Goal: Information Seeking & Learning: Learn about a topic

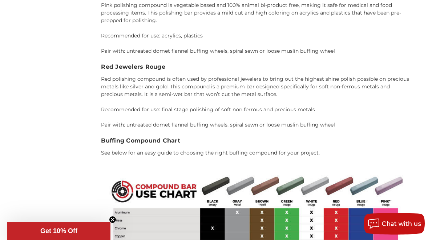
scroll to position [1685, 0]
click at [133, 63] on h3 "Red Jewelers Rouge" at bounding box center [255, 67] width 309 height 9
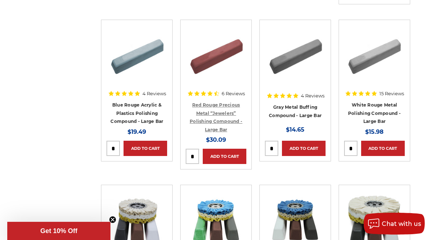
scroll to position [307, 0]
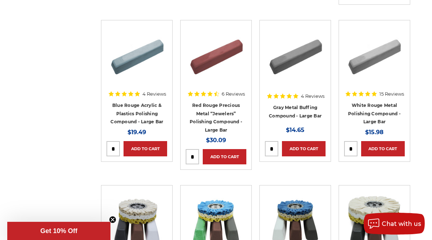
click at [285, 61] on img at bounding box center [296, 54] width 58 height 58
click at [215, 57] on img at bounding box center [216, 54] width 58 height 58
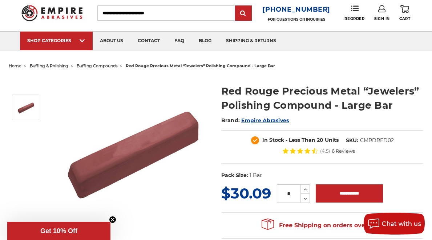
scroll to position [14, 0]
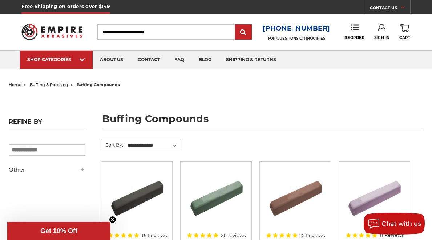
drag, startPoint x: 179, startPoint y: 32, endPoint x: 108, endPoint y: 35, distance: 70.6
click at [108, 35] on input "Search" at bounding box center [166, 31] width 138 height 15
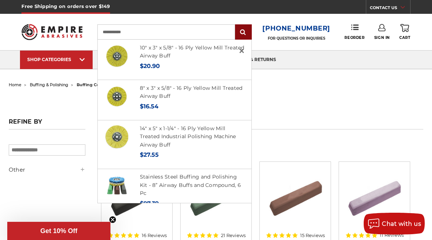
type input "**********"
click at [247, 33] on input "submit" at bounding box center [243, 32] width 15 height 15
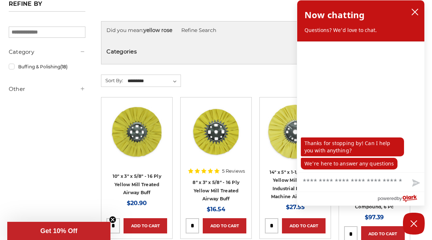
scroll to position [109, 0]
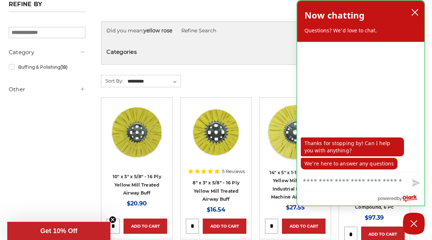
click at [415, 9] on icon "close chatbox" at bounding box center [415, 12] width 7 height 7
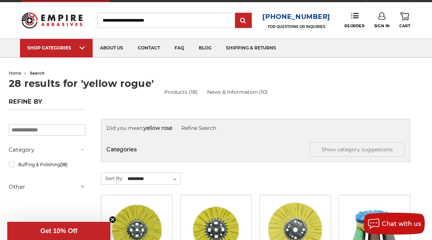
scroll to position [5, 0]
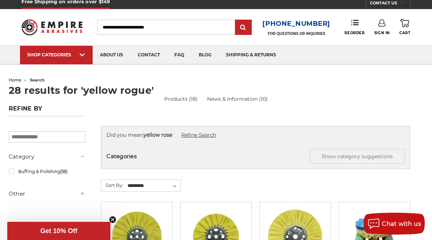
click at [198, 135] on link "Refine Search" at bounding box center [198, 135] width 35 height 7
